Goal: Task Accomplishment & Management: Complete application form

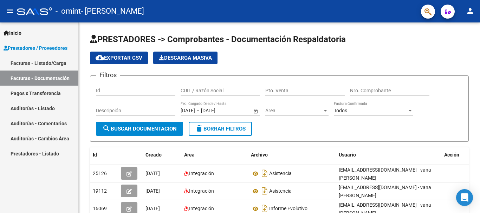
click at [51, 61] on link "Facturas - Listado/Carga" at bounding box center [39, 63] width 78 height 15
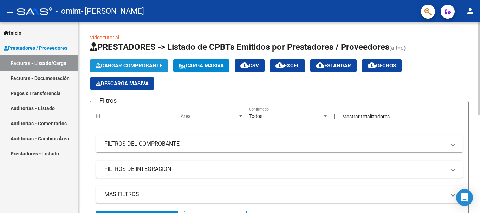
click at [125, 67] on span "Cargar Comprobante" at bounding box center [129, 66] width 67 height 6
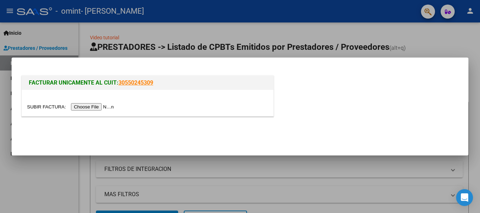
click at [104, 108] on input "file" at bounding box center [71, 106] width 89 height 7
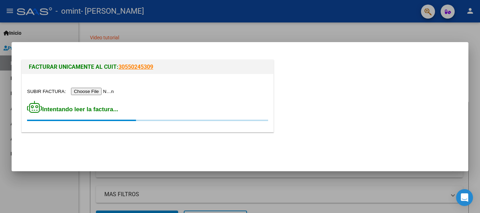
click at [86, 92] on input "file" at bounding box center [71, 91] width 89 height 7
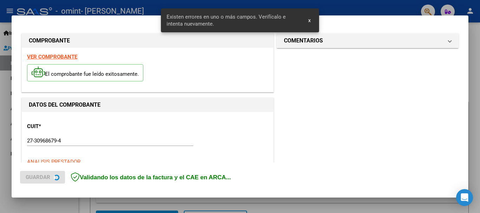
scroll to position [175, 0]
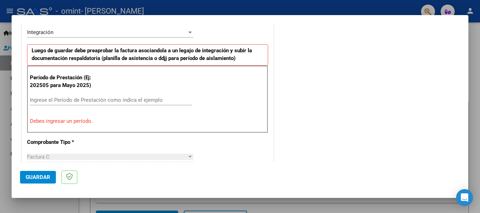
click at [82, 160] on div "Factura C" at bounding box center [107, 157] width 160 height 6
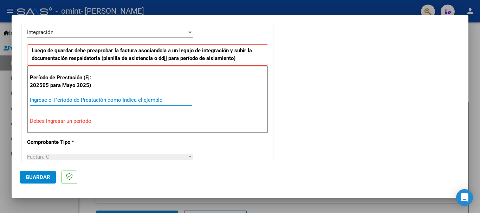
click at [75, 100] on input "Ingrese el Período de Prestación como indica el ejemplo" at bounding box center [111, 100] width 162 height 6
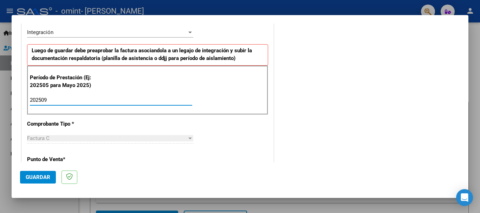
type input "202509"
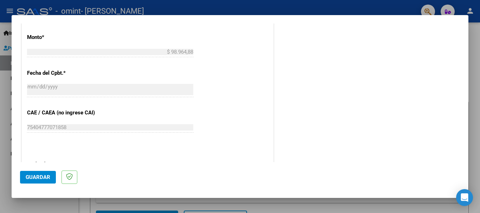
scroll to position [480, 0]
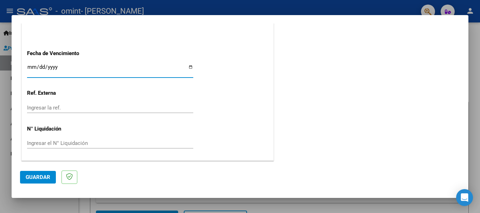
click at [187, 69] on input "Ingresar la fecha" at bounding box center [110, 69] width 166 height 11
type input "[DATE]"
click at [41, 178] on span "Guardar" at bounding box center [38, 177] width 25 height 6
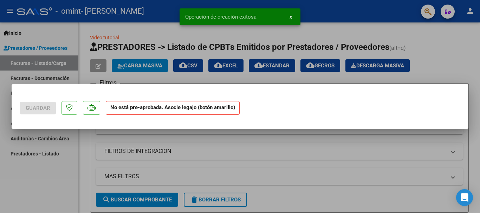
scroll to position [0, 0]
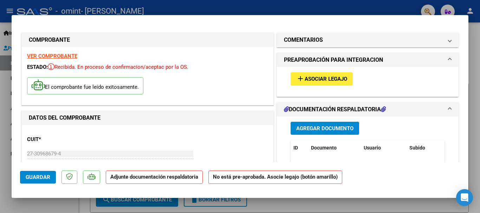
click at [329, 78] on span "Asociar Legajo" at bounding box center [326, 79] width 43 height 6
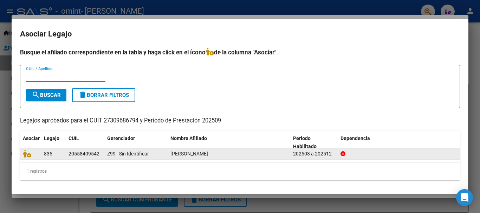
click at [341, 154] on icon at bounding box center [343, 153] width 5 height 5
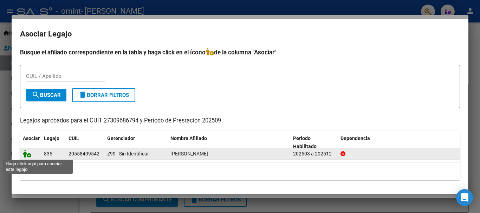
click at [28, 155] on icon at bounding box center [27, 154] width 8 height 8
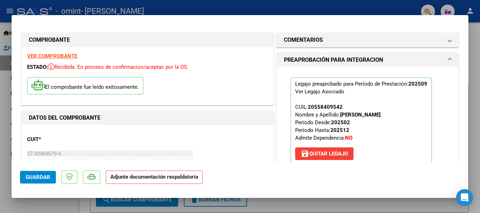
click at [141, 180] on strong "Adjunte documentación respaldatoria" at bounding box center [154, 177] width 88 height 6
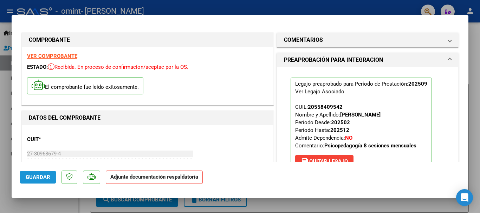
click at [34, 178] on span "Guardar" at bounding box center [38, 177] width 25 height 6
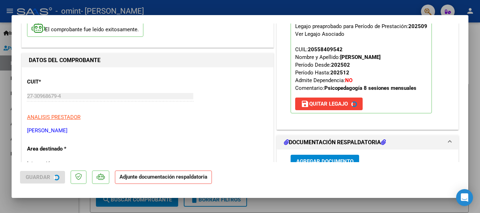
scroll to position [131, 0]
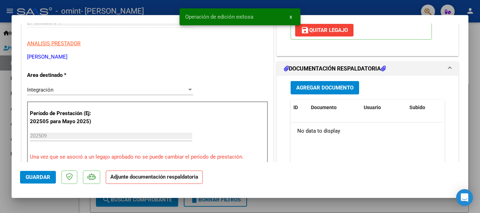
click at [334, 88] on span "Agregar Documento" at bounding box center [324, 88] width 57 height 6
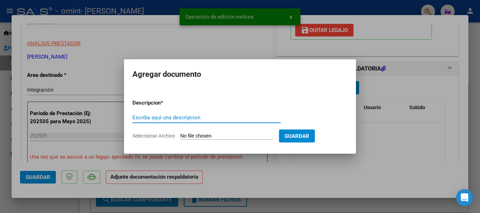
click at [248, 117] on input "Escriba aquí una descripcion" at bounding box center [207, 118] width 148 height 6
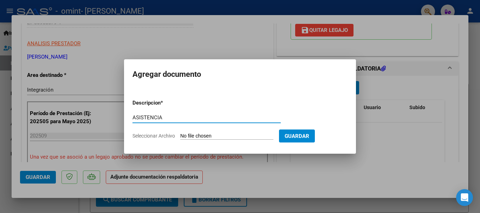
type input "ASISTENCIA"
click at [232, 139] on input "Seleccionar Archivo" at bounding box center [226, 136] width 93 height 7
type input "C:\fakepath\ASISTENCIA QUEVEDO PSP SEPTIEMBRE.pdf"
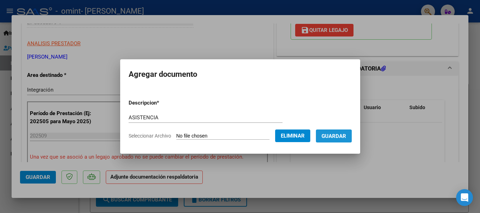
click at [338, 137] on span "Guardar" at bounding box center [334, 136] width 25 height 6
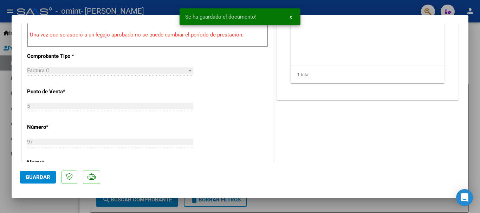
scroll to position [257, 0]
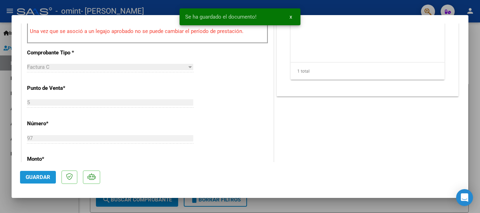
click at [44, 177] on span "Guardar" at bounding box center [38, 177] width 25 height 6
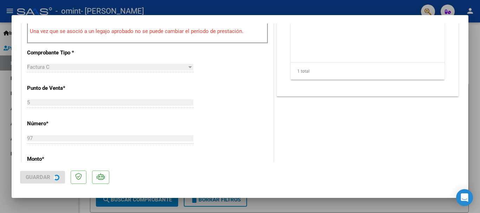
scroll to position [490, 0]
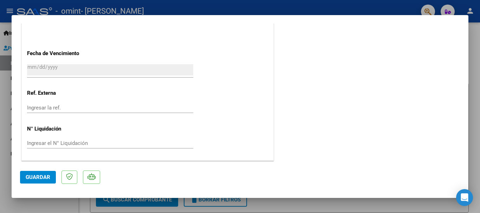
click at [38, 178] on span "Guardar" at bounding box center [38, 177] width 25 height 6
click at [42, 174] on button "Guardar" at bounding box center [38, 177] width 36 height 13
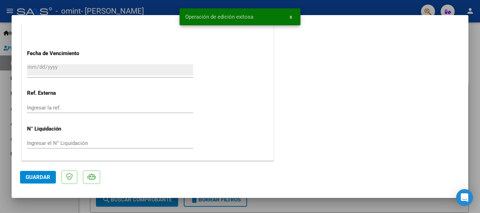
click at [480, 50] on div at bounding box center [240, 106] width 480 height 213
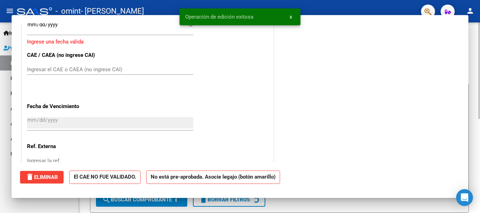
click at [471, 46] on div "Video tutorial PRESTADORES -> Listado de CPBTs Emitidos por Prestadores / Prove…" at bounding box center [279, 207] width 401 height 371
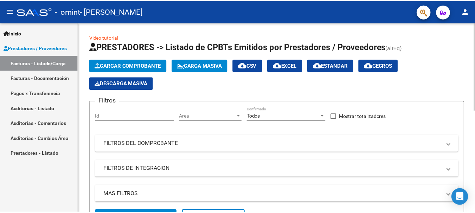
scroll to position [154, 0]
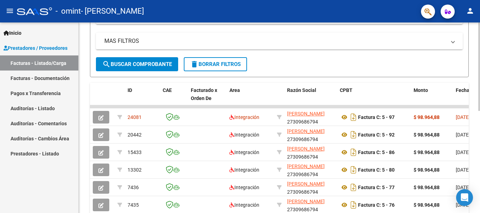
click at [480, 180] on div at bounding box center [479, 140] width 2 height 89
click at [471, 13] on mat-icon "person" at bounding box center [470, 11] width 8 height 8
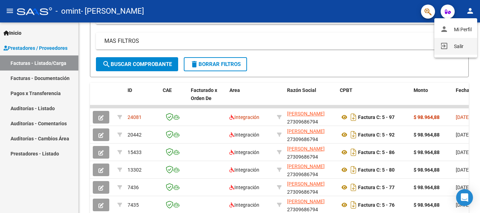
click at [458, 45] on button "exit_to_app Salir" at bounding box center [455, 46] width 43 height 17
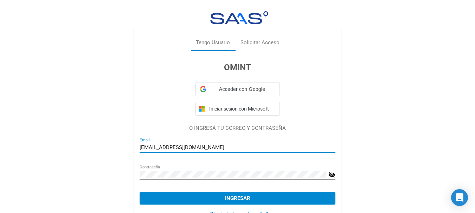
click at [248, 149] on input "ivanapspcortez@gmail.com" at bounding box center [238, 147] width 196 height 6
type input "[EMAIL_ADDRESS][DOMAIN_NAME]"
click at [232, 197] on span "Ingresar" at bounding box center [237, 198] width 25 height 6
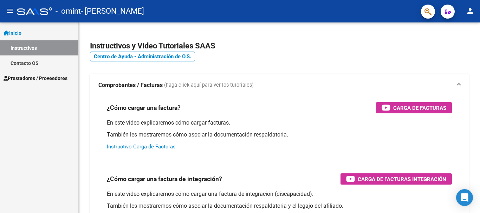
click at [32, 31] on link "Inicio" at bounding box center [39, 32] width 78 height 15
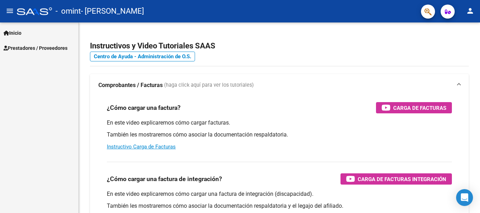
click at [472, 13] on mat-icon "person" at bounding box center [470, 11] width 8 height 8
click at [23, 47] on div at bounding box center [240, 106] width 480 height 213
click at [32, 50] on span "Prestadores / Proveedores" at bounding box center [36, 48] width 64 height 8
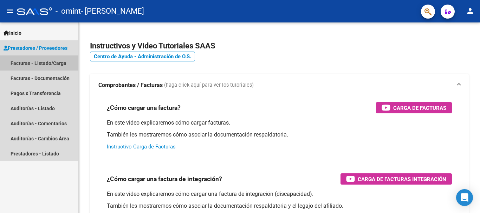
click at [43, 64] on link "Facturas - Listado/Carga" at bounding box center [39, 63] width 78 height 15
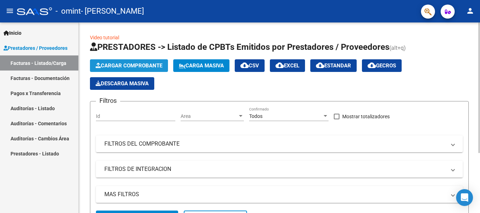
click at [121, 63] on span "Cargar Comprobante" at bounding box center [129, 66] width 67 height 6
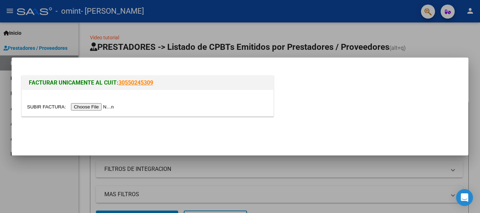
click at [90, 105] on input "file" at bounding box center [71, 106] width 89 height 7
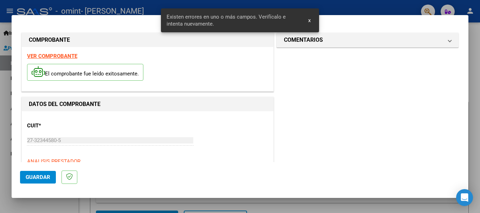
scroll to position [175, 0]
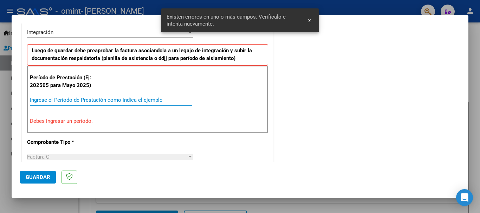
click at [85, 102] on input "Ingrese el Período de Prestación como indica el ejemplo" at bounding box center [111, 100] width 162 height 6
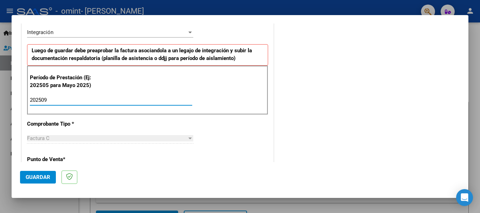
type input "202509"
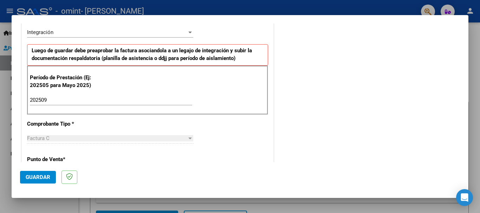
scroll to position [480, 0]
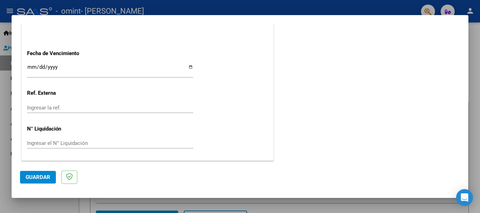
click at [187, 67] on input "Ingresar la fecha" at bounding box center [110, 69] width 166 height 11
type input "[DATE]"
click at [35, 177] on span "Guardar" at bounding box center [38, 177] width 25 height 6
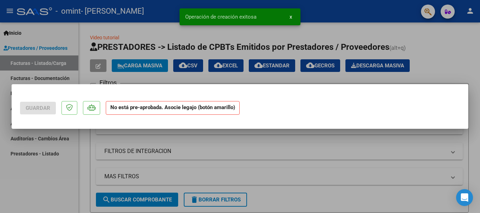
scroll to position [0, 0]
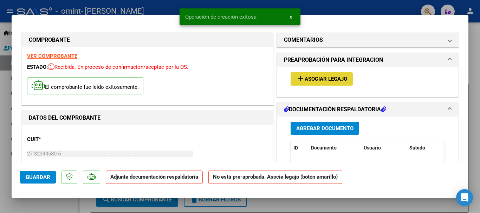
click at [317, 83] on button "add Asociar Legajo" at bounding box center [322, 78] width 62 height 13
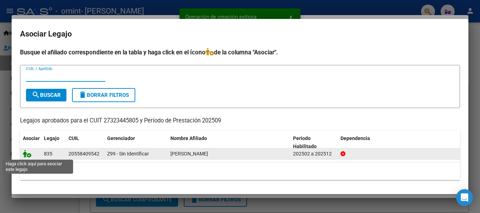
click at [29, 155] on icon at bounding box center [27, 154] width 8 height 8
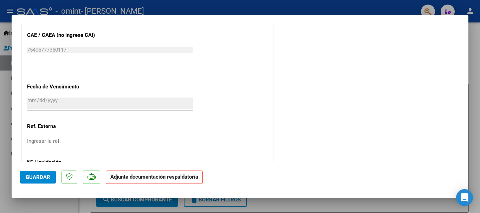
scroll to position [490, 0]
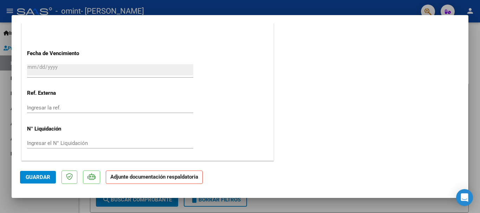
click at [166, 180] on strong "Adjunte documentación respaldatoria" at bounding box center [154, 177] width 88 height 6
click at [134, 179] on strong "Adjunte documentación respaldatoria" at bounding box center [154, 177] width 88 height 6
click at [42, 173] on button "Guardar" at bounding box center [38, 177] width 36 height 13
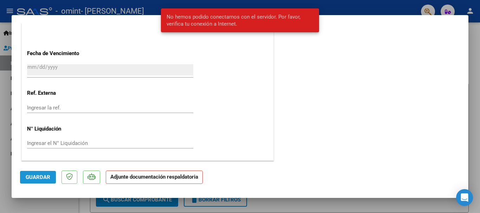
click at [44, 175] on span "Guardar" at bounding box center [38, 177] width 25 height 6
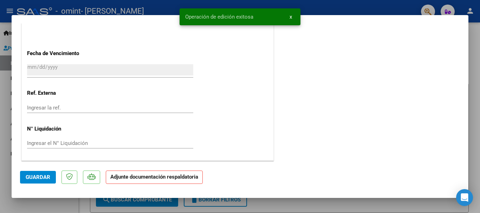
click at [150, 176] on strong "Adjunte documentación respaldatoria" at bounding box center [154, 177] width 88 height 6
click at [473, 52] on div at bounding box center [240, 106] width 480 height 213
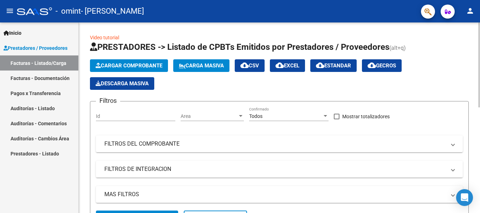
scroll to position [144, 0]
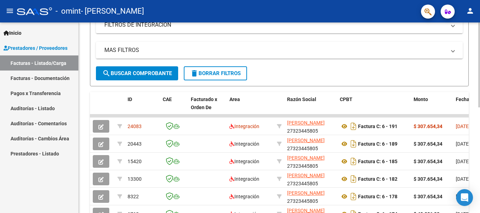
click at [480, 147] on div at bounding box center [479, 131] width 2 height 85
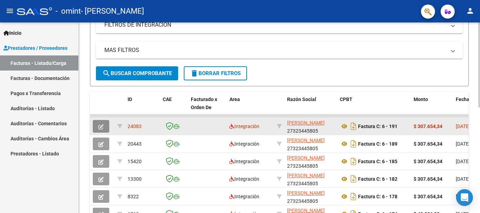
click at [102, 125] on icon "button" at bounding box center [100, 126] width 5 height 5
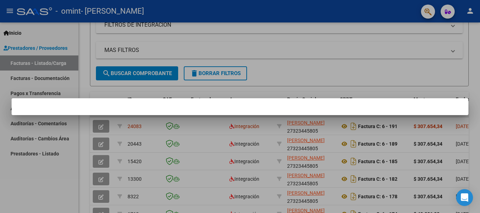
click at [315, 100] on mat-dialog-container at bounding box center [240, 106] width 457 height 17
click at [316, 70] on div at bounding box center [240, 106] width 480 height 213
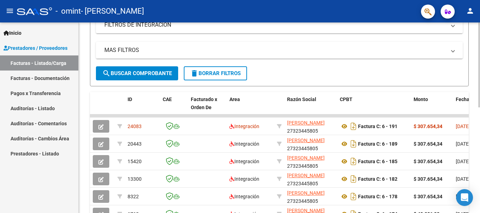
drag, startPoint x: 428, startPoint y: 115, endPoint x: 478, endPoint y: 112, distance: 49.3
click at [478, 112] on div "Video tutorial PRESTADORES -> Listado de CPBTs Emitidos por Prestadores / Prove…" at bounding box center [279, 89] width 401 height 423
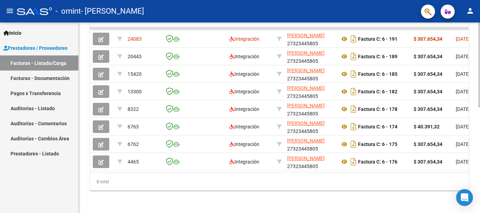
click at [474, 163] on div "Video tutorial PRESTADORES -> Listado de CPBTs Emitidos por Prestadores / Prove…" at bounding box center [280, 2] width 403 height 423
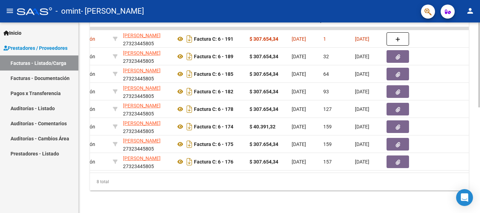
scroll to position [0, 277]
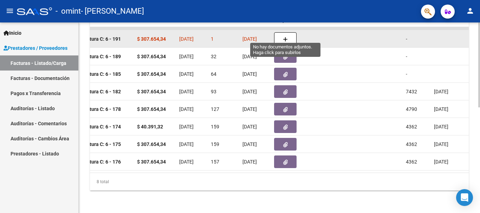
click at [286, 37] on icon "button" at bounding box center [285, 39] width 5 height 5
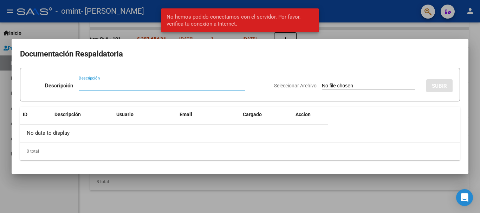
click at [129, 85] on input "Descripción" at bounding box center [162, 86] width 166 height 6
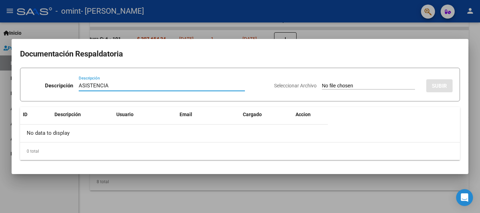
type input "ASISTENCIA"
click at [355, 90] on div "Seleccionar Archivo SUBIR" at bounding box center [363, 84] width 179 height 21
click at [362, 85] on input "Seleccionar Archivo" at bounding box center [368, 86] width 93 height 7
type input "C:\fakepath\Asistencia [PERSON_NAME] inclusión [DATE].pdf"
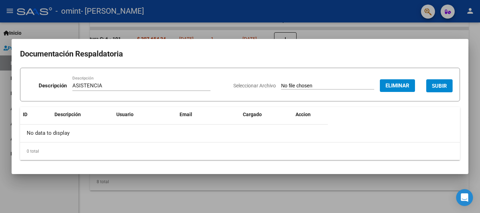
click at [444, 87] on span "SUBIR" at bounding box center [439, 86] width 15 height 6
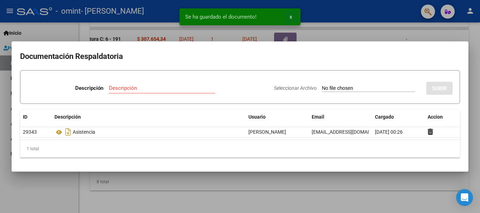
click at [294, 16] on button "x" at bounding box center [291, 17] width 14 height 13
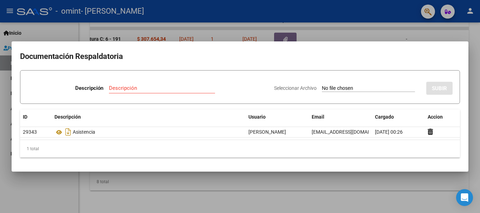
click at [399, 46] on mat-dialog-container "Documentación Respaldatoria Descripción Descripción Seleccionar Archivo SUBIR I…" at bounding box center [240, 106] width 457 height 130
click at [28, 194] on div at bounding box center [240, 106] width 480 height 213
